Goal: Contribute content

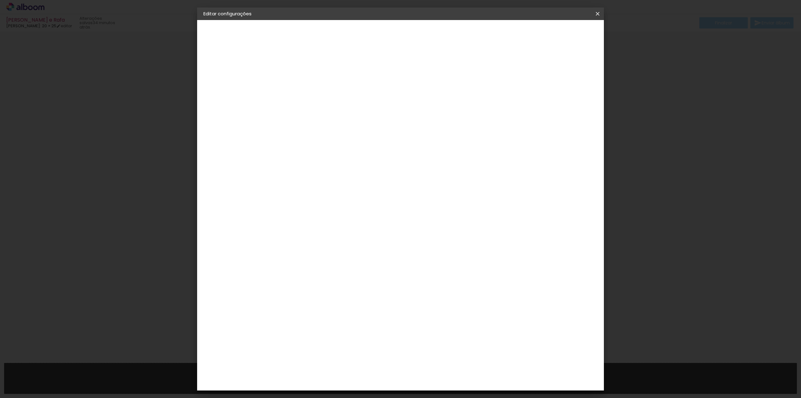
click at [594, 14] on iron-icon at bounding box center [598, 14] width 8 height 6
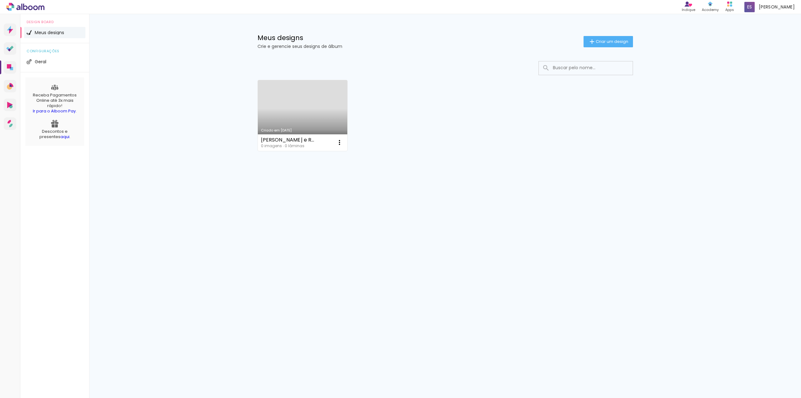
click at [295, 114] on link "Criado em 01/09/25" at bounding box center [303, 115] width 90 height 71
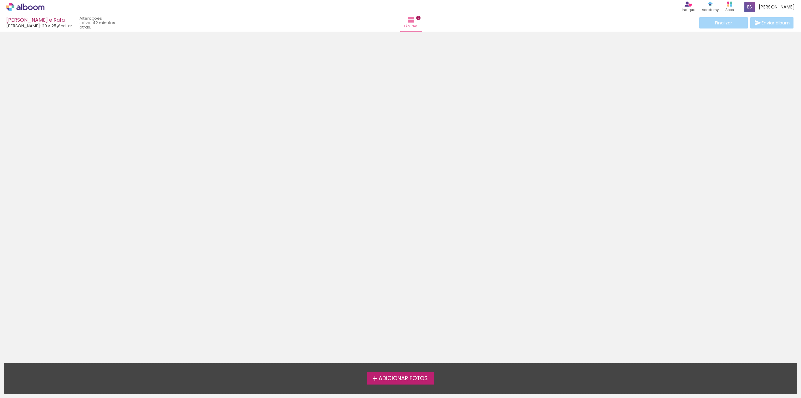
click at [412, 379] on span "Adicionar Fotos" at bounding box center [403, 379] width 49 height 6
click at [0, 0] on input "file" at bounding box center [0, 0] width 0 height 0
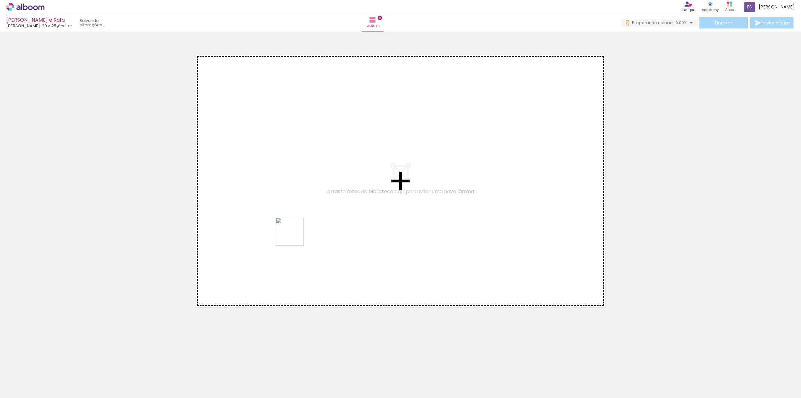
drag, startPoint x: 252, startPoint y: 374, endPoint x: 301, endPoint y: 231, distance: 151.8
click at [301, 231] on quentale-workspace at bounding box center [400, 199] width 801 height 398
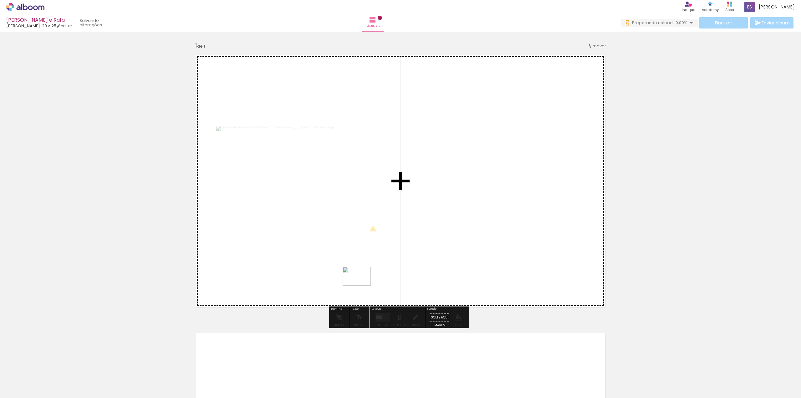
drag, startPoint x: 385, startPoint y: 374, endPoint x: 355, endPoint y: 274, distance: 104.4
click at [355, 274] on quentale-workspace at bounding box center [400, 199] width 801 height 398
drag, startPoint x: 453, startPoint y: 381, endPoint x: 491, endPoint y: 245, distance: 141.1
click at [491, 245] on quentale-workspace at bounding box center [400, 199] width 801 height 398
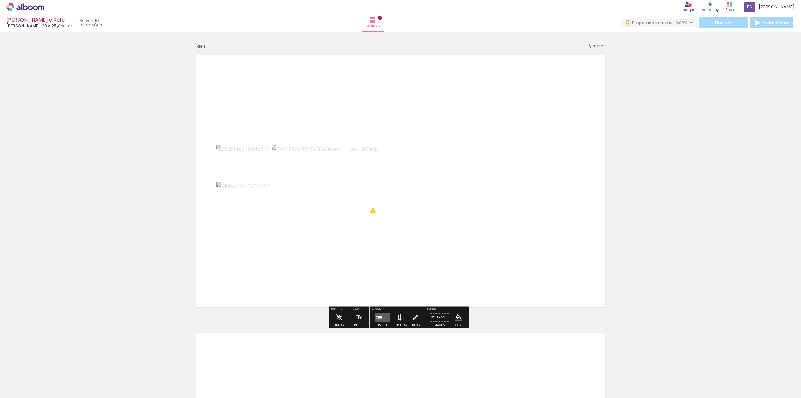
click at [517, 167] on quentale-layouter at bounding box center [400, 181] width 419 height 262
click at [333, 116] on quentale-layouter at bounding box center [400, 181] width 419 height 262
click at [377, 21] on iron-icon at bounding box center [373, 20] width 8 height 8
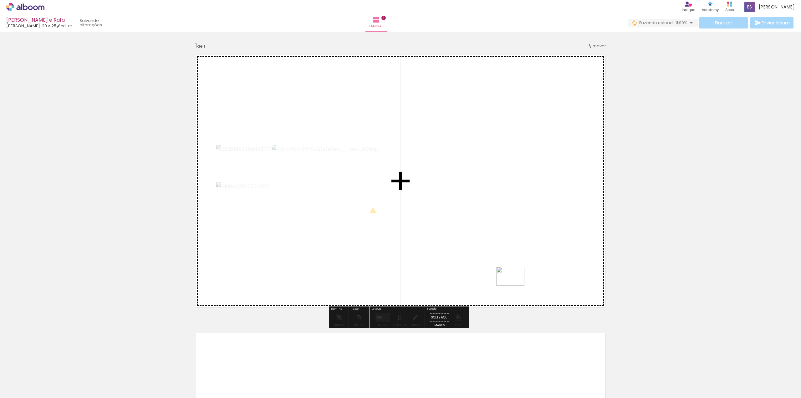
drag, startPoint x: 521, startPoint y: 379, endPoint x: 515, endPoint y: 285, distance: 93.4
click at [515, 285] on quentale-workspace at bounding box center [400, 199] width 801 height 398
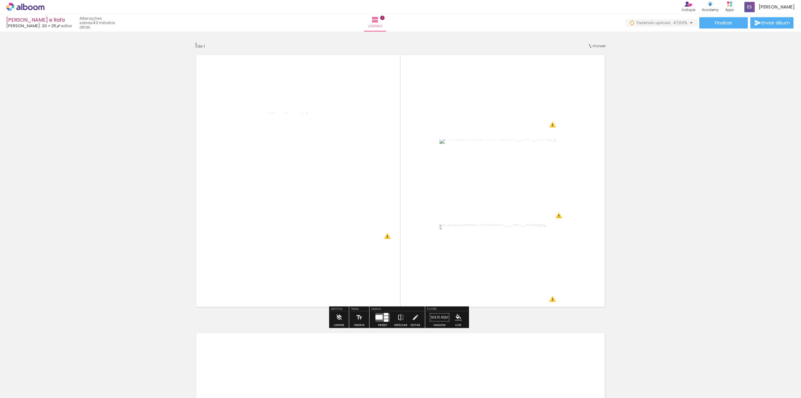
click at [105, 206] on div "Inserir lâmina 1 de 1 O Designbox precisará aumentar a sua imagem em 400% para …" at bounding box center [400, 312] width 801 height 556
click at [654, 304] on div "Inserir lâmina 1 de 1 O Designbox precisará aumentar a sua imagem em 400% para …" at bounding box center [400, 312] width 801 height 556
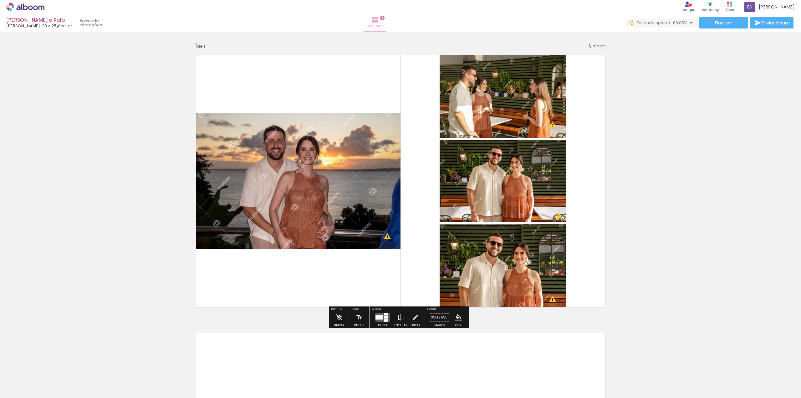
click at [379, 21] on iron-icon at bounding box center [376, 20] width 8 height 8
click at [385, 319] on div at bounding box center [386, 320] width 4 height 3
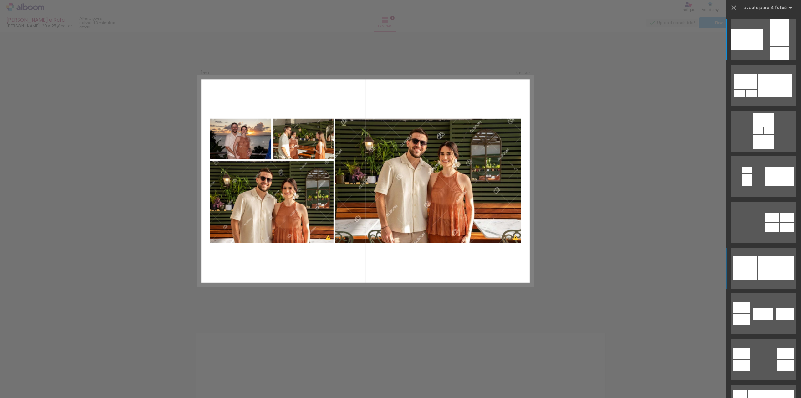
click at [759, 267] on div at bounding box center [776, 268] width 36 height 24
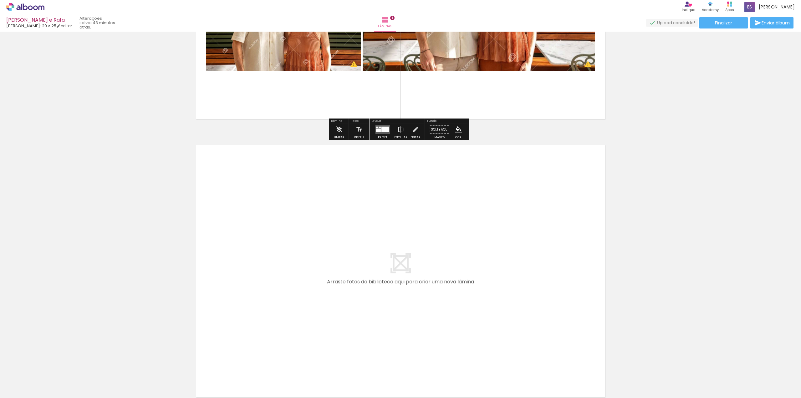
scroll to position [253, 0]
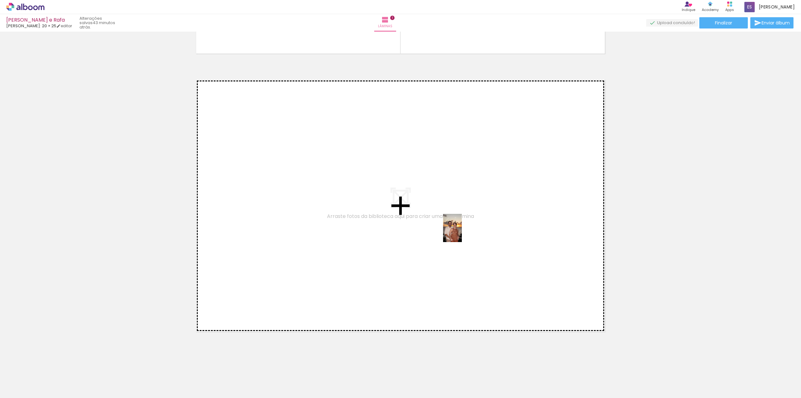
drag, startPoint x: 628, startPoint y: 378, endPoint x: 462, endPoint y: 233, distance: 221.1
click at [462, 233] on quentale-workspace at bounding box center [400, 199] width 801 height 398
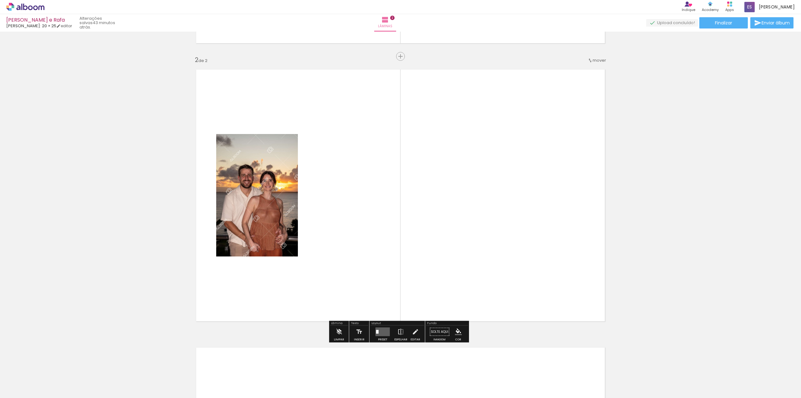
scroll to position [264, 0]
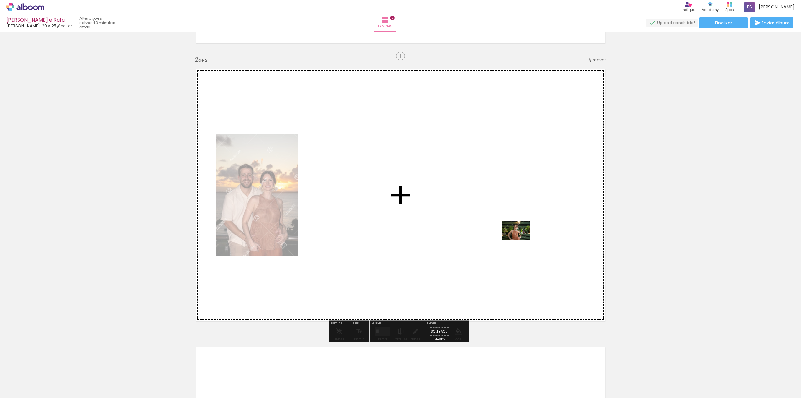
drag, startPoint x: 664, startPoint y: 372, endPoint x: 517, endPoint y: 238, distance: 198.5
click at [517, 238] on quentale-workspace at bounding box center [400, 199] width 801 height 398
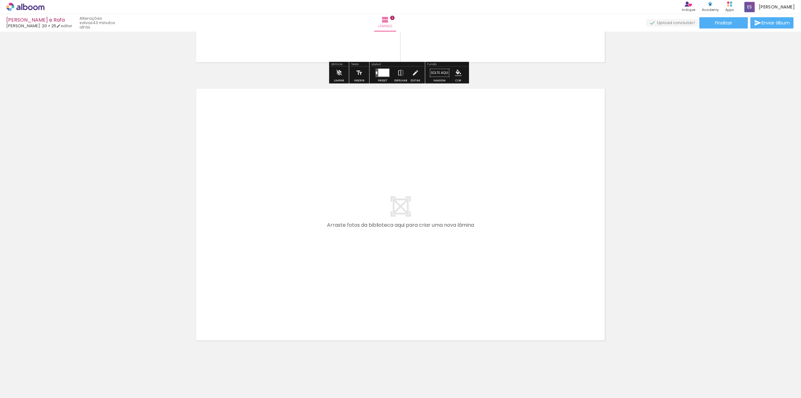
scroll to position [531, 0]
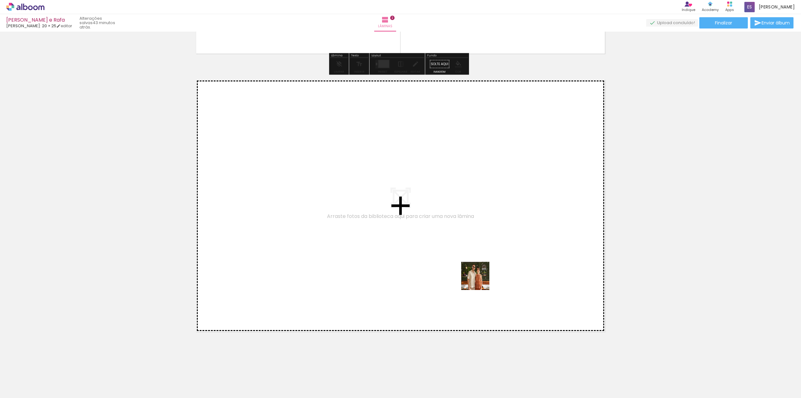
drag, startPoint x: 490, startPoint y: 359, endPoint x: 477, endPoint y: 257, distance: 103.2
click at [477, 257] on quentale-workspace at bounding box center [400, 199] width 801 height 398
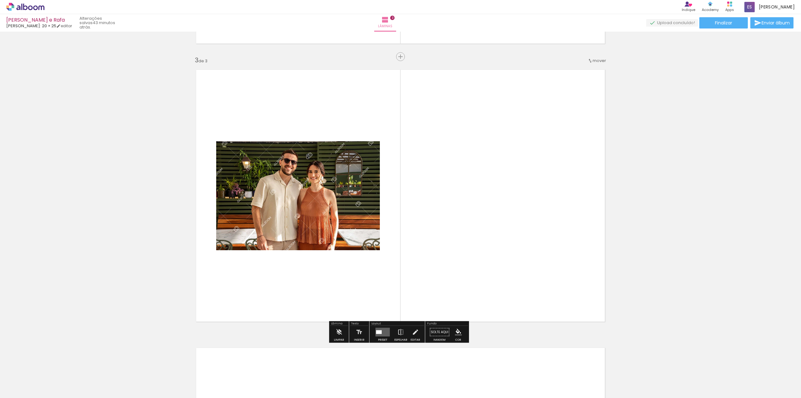
scroll to position [542, 0]
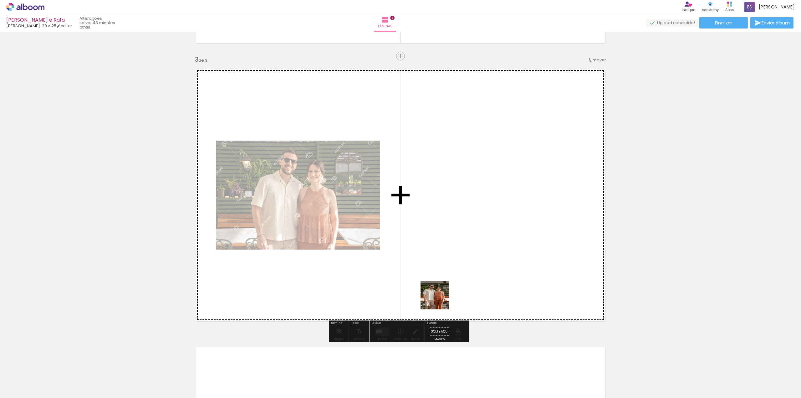
drag, startPoint x: 433, startPoint y: 339, endPoint x: 443, endPoint y: 239, distance: 101.0
click at [443, 239] on quentale-workspace at bounding box center [400, 199] width 801 height 398
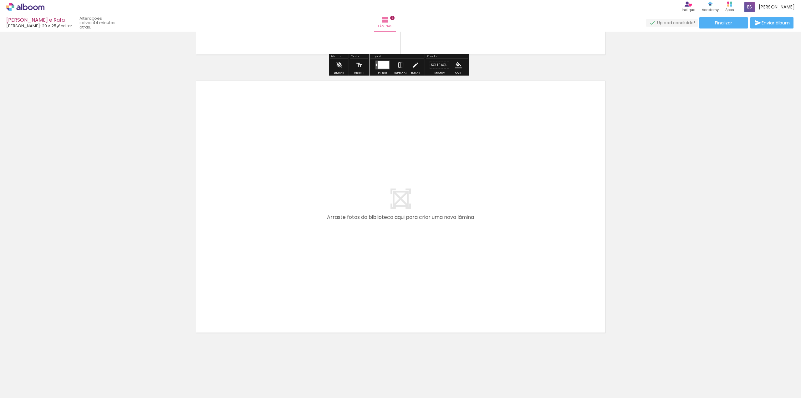
scroll to position [809, 0]
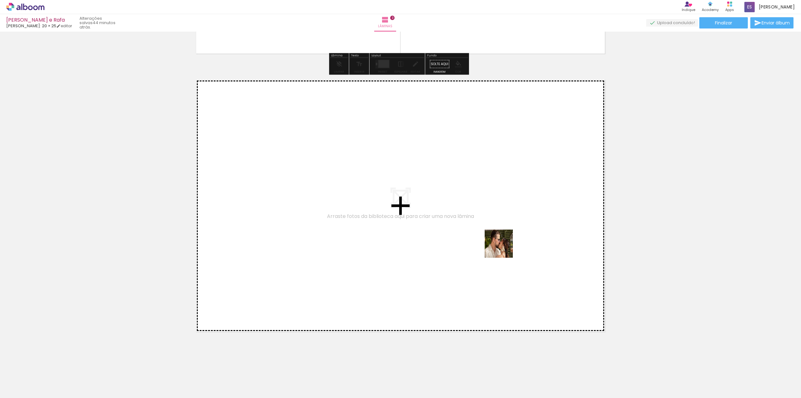
drag, startPoint x: 766, startPoint y: 378, endPoint x: 500, endPoint y: 247, distance: 297.1
click at [500, 247] on quentale-workspace at bounding box center [400, 199] width 801 height 398
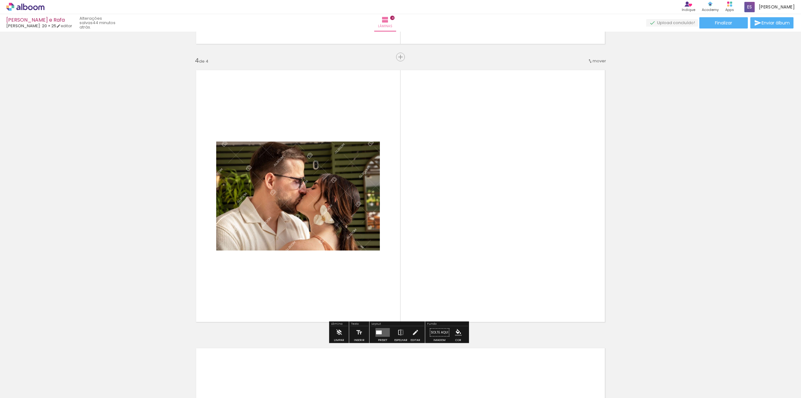
scroll to position [820, 0]
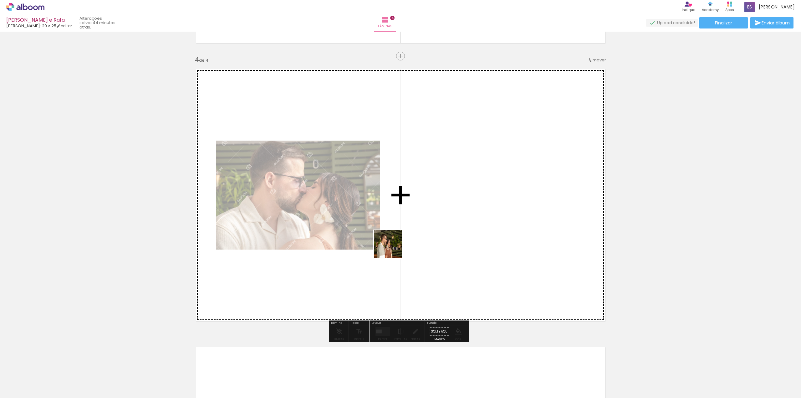
drag, startPoint x: 794, startPoint y: 375, endPoint x: 392, endPoint y: 249, distance: 421.6
click at [392, 249] on quentale-workspace at bounding box center [400, 199] width 801 height 398
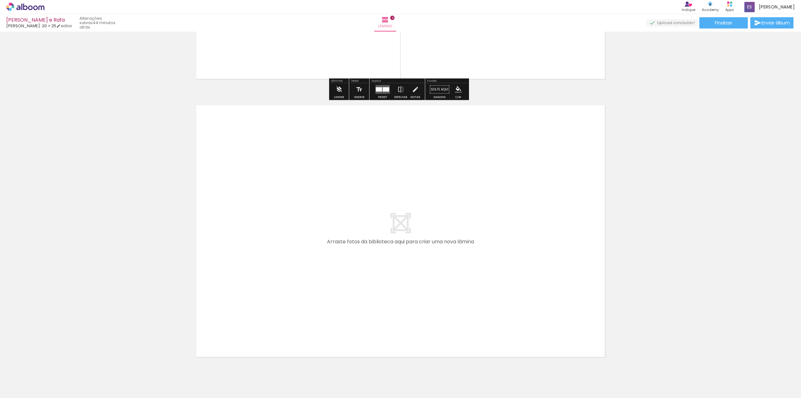
scroll to position [1087, 0]
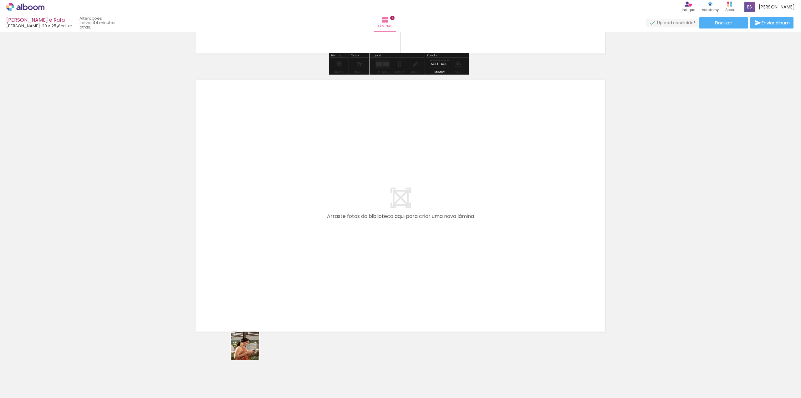
drag, startPoint x: 250, startPoint y: 350, endPoint x: 337, endPoint y: 291, distance: 105.9
click at [337, 291] on quentale-workspace at bounding box center [400, 199] width 801 height 398
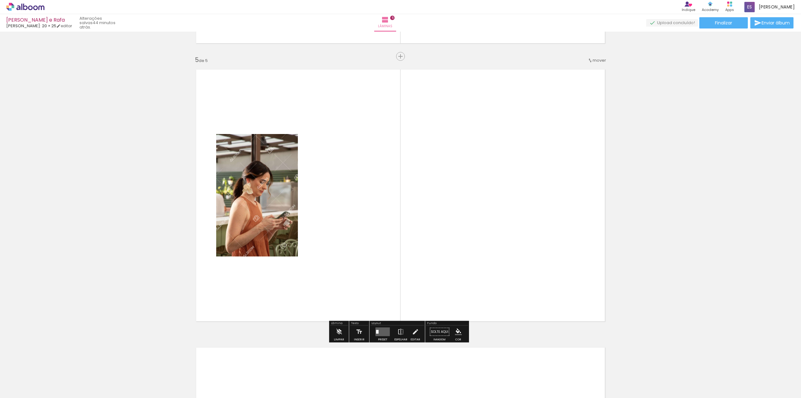
scroll to position [1098, 0]
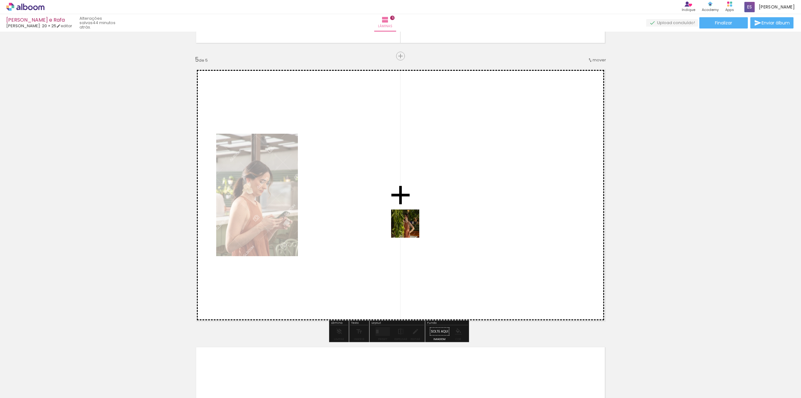
drag, startPoint x: 273, startPoint y: 381, endPoint x: 410, endPoint y: 228, distance: 205.1
click at [410, 228] on quentale-workspace at bounding box center [400, 199] width 801 height 398
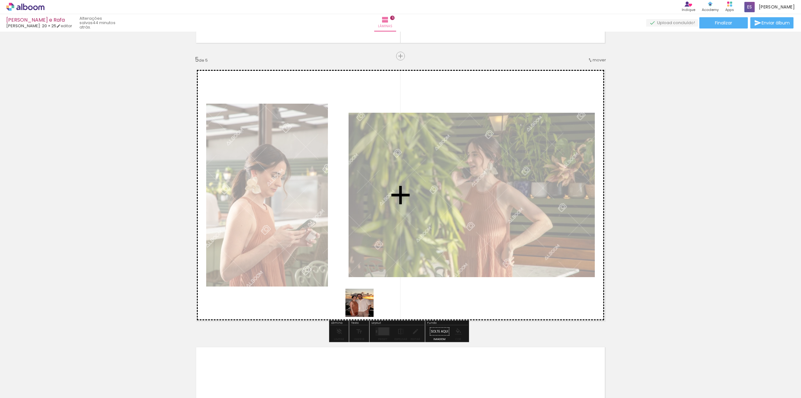
drag, startPoint x: 307, startPoint y: 390, endPoint x: 398, endPoint y: 269, distance: 151.4
click at [398, 269] on quentale-workspace at bounding box center [400, 199] width 801 height 398
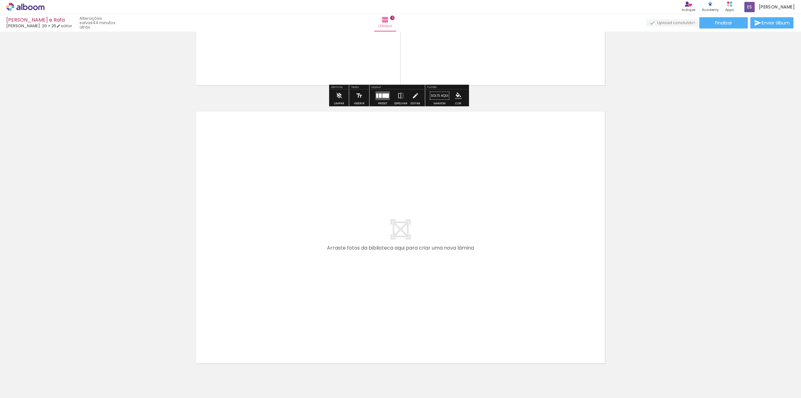
scroll to position [1365, 0]
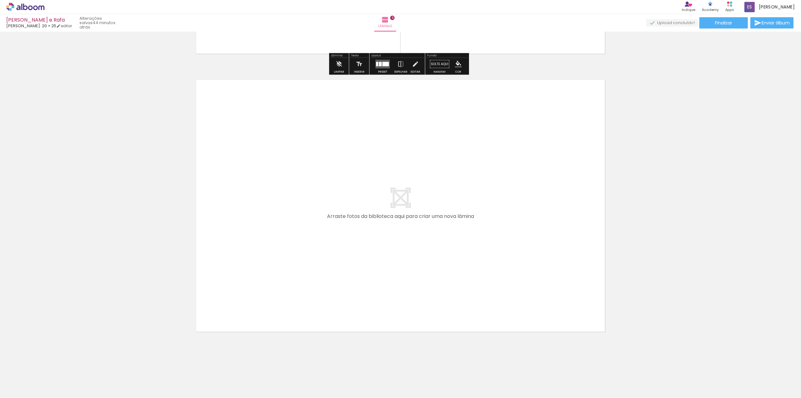
click at [74, 380] on div at bounding box center [62, 377] width 31 height 21
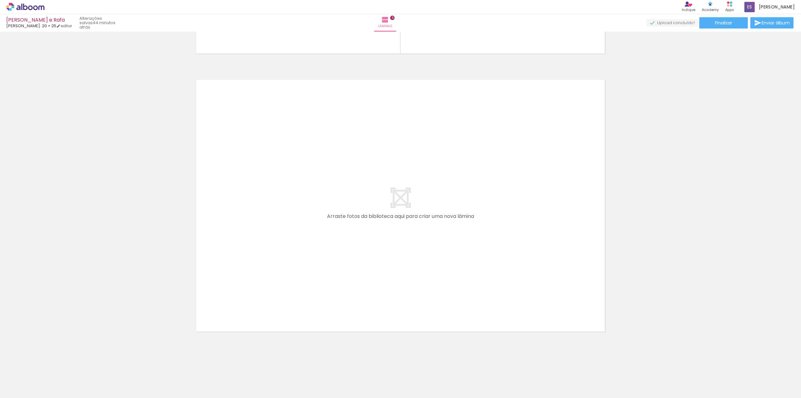
click at [77, 381] on div at bounding box center [63, 376] width 28 height 19
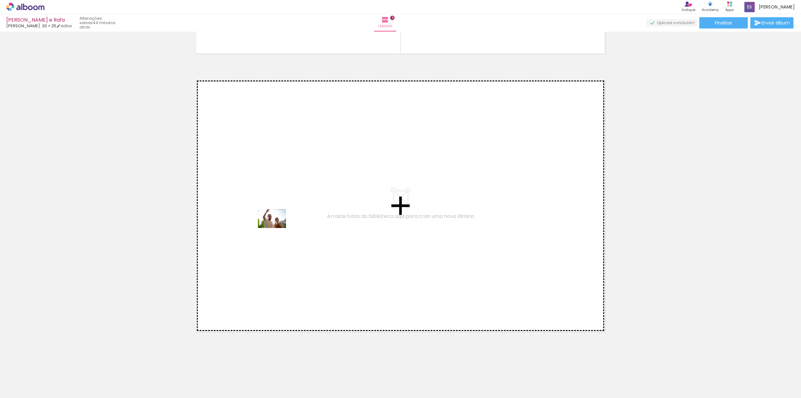
drag, startPoint x: 168, startPoint y: 381, endPoint x: 277, endPoint y: 228, distance: 187.9
click at [277, 228] on quentale-workspace at bounding box center [400, 199] width 801 height 398
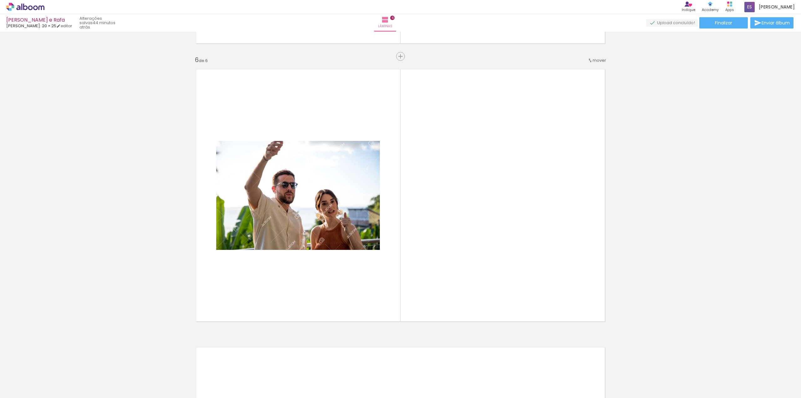
scroll to position [1376, 0]
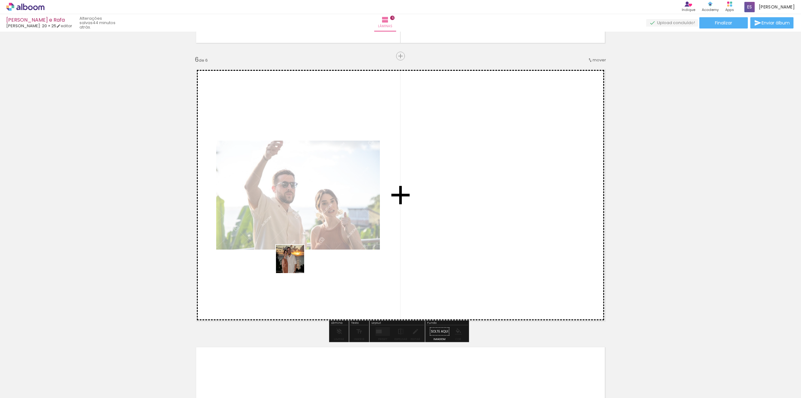
drag, startPoint x: 133, startPoint y: 382, endPoint x: 363, endPoint y: 218, distance: 282.2
click at [363, 218] on quentale-workspace at bounding box center [400, 199] width 801 height 398
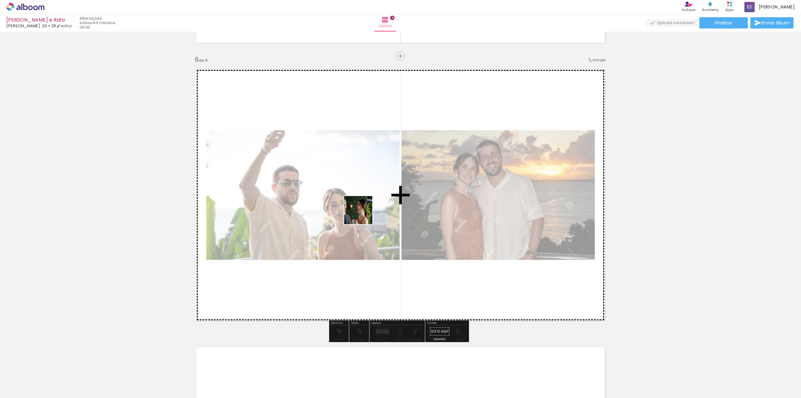
drag, startPoint x: 104, startPoint y: 381, endPoint x: 363, endPoint y: 215, distance: 307.8
click at [363, 215] on quentale-workspace at bounding box center [400, 199] width 801 height 398
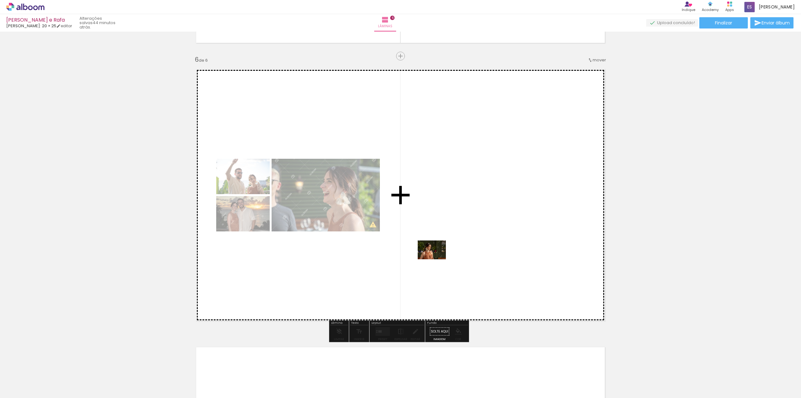
drag, startPoint x: 61, startPoint y: 377, endPoint x: 437, endPoint y: 259, distance: 393.9
click at [437, 259] on quentale-workspace at bounding box center [400, 199] width 801 height 398
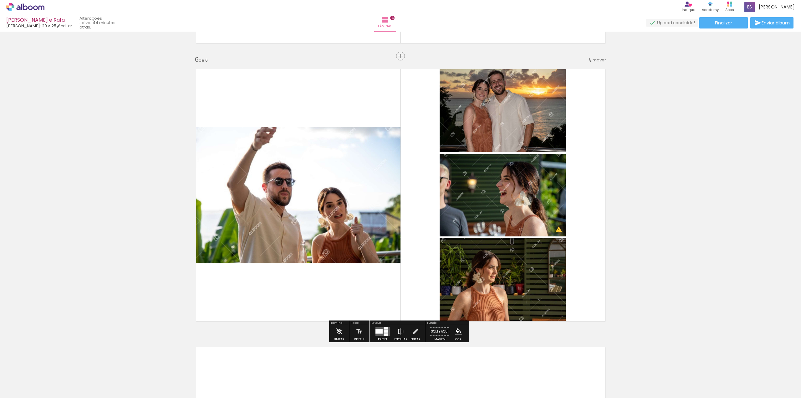
click at [380, 332] on div at bounding box center [379, 331] width 7 height 5
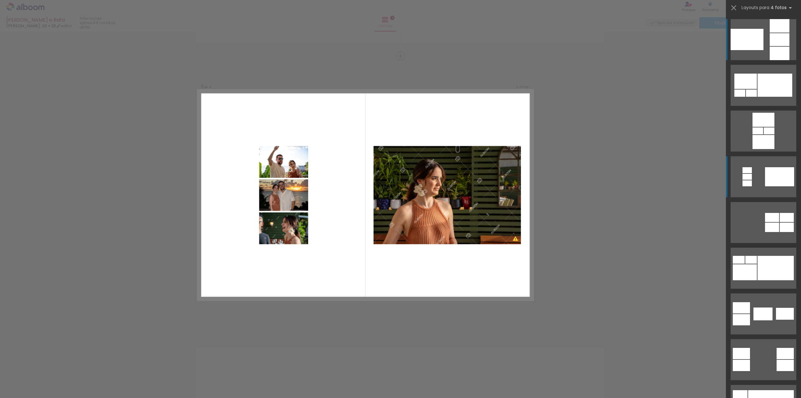
click at [773, 60] on div at bounding box center [780, 53] width 20 height 13
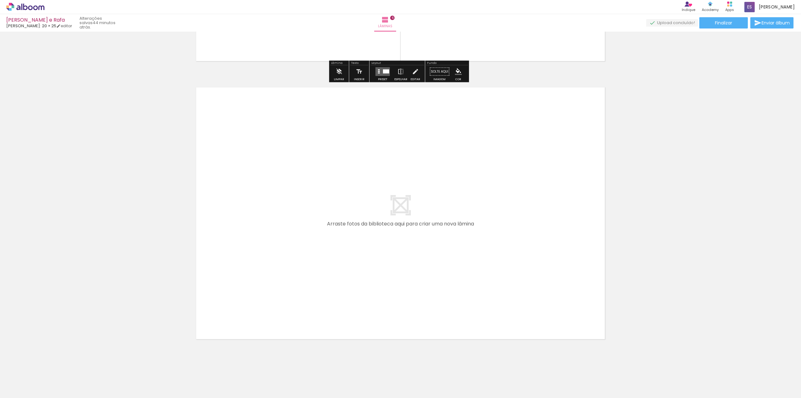
scroll to position [1643, 0]
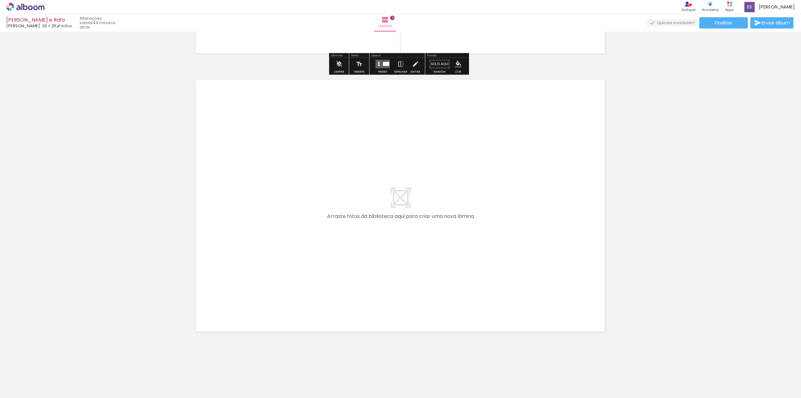
click at [77, 377] on div at bounding box center [63, 376] width 28 height 19
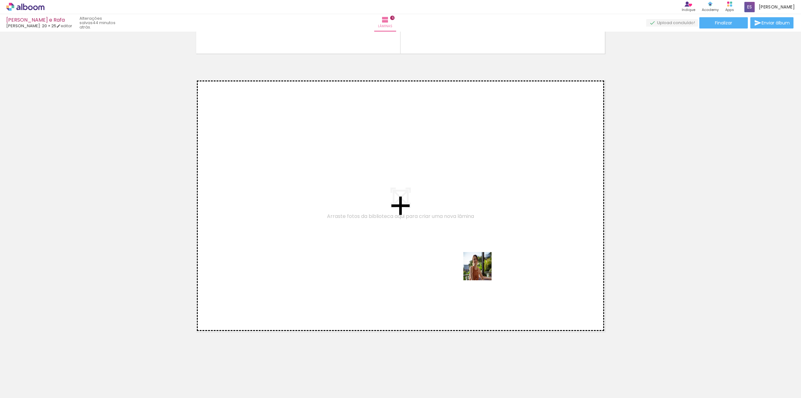
drag, startPoint x: 588, startPoint y: 381, endPoint x: 481, endPoint y: 269, distance: 155.2
click at [481, 269] on quentale-workspace at bounding box center [400, 199] width 801 height 398
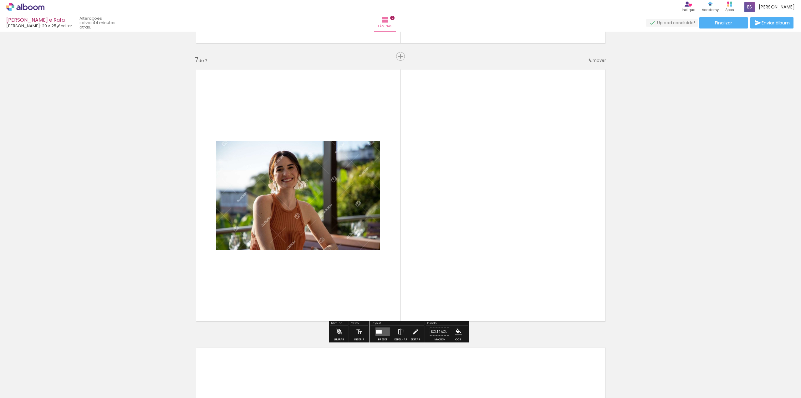
scroll to position [1654, 0]
click at [385, 334] on quentale-layouter at bounding box center [383, 331] width 14 height 9
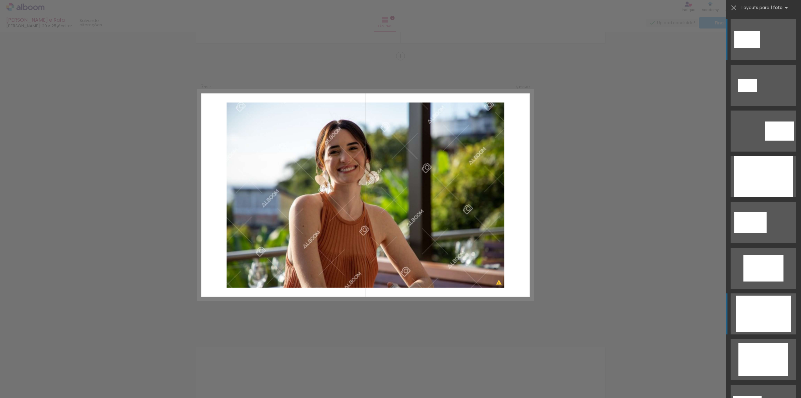
click at [773, 197] on div at bounding box center [763, 176] width 59 height 41
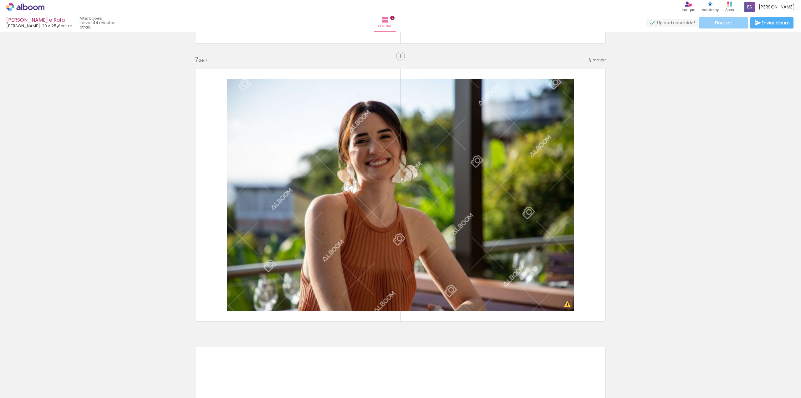
click at [722, 23] on span "Finalizar" at bounding box center [723, 23] width 17 height 4
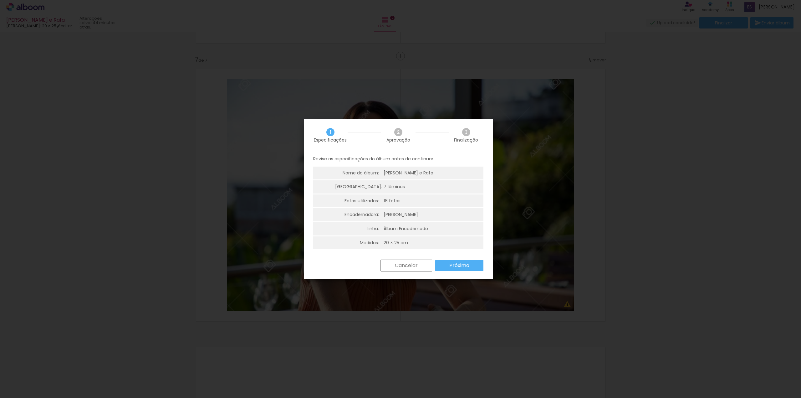
click at [620, 240] on iron-overlay-backdrop at bounding box center [400, 199] width 801 height 398
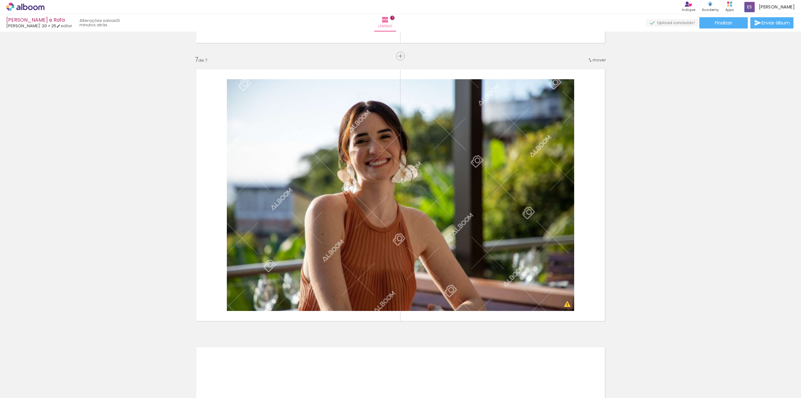
click at [23, 3] on icon at bounding box center [25, 7] width 38 height 8
